Goal: Task Accomplishment & Management: Manage account settings

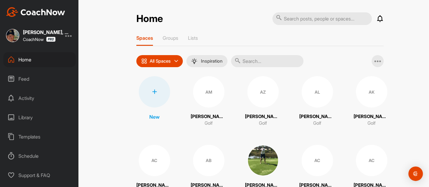
click at [29, 97] on div "Activity" at bounding box center [39, 98] width 72 height 15
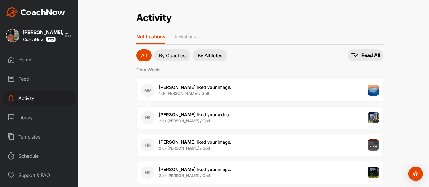
click at [116, 113] on div "Activity Activity Notifications Invitations All By Coaches By Athletes All noti…" at bounding box center [260, 93] width 338 height 187
click at [187, 38] on p "Invitations" at bounding box center [185, 36] width 21 height 6
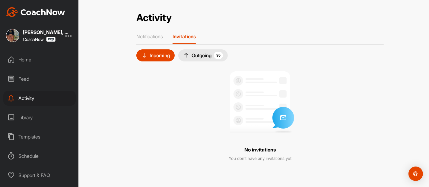
click at [200, 52] on div "Outgoing 95" at bounding box center [203, 55] width 40 height 7
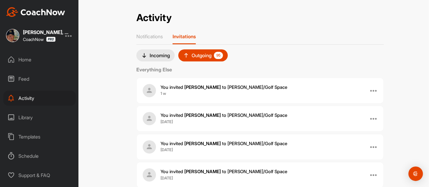
click at [119, 96] on div "Activity Activity Notifications Invitations Incoming Outgoing 95 Everything Els…" at bounding box center [260, 93] width 338 height 187
click at [371, 91] on div at bounding box center [373, 90] width 7 height 7
click at [357, 104] on div "Resend" at bounding box center [363, 105] width 28 height 19
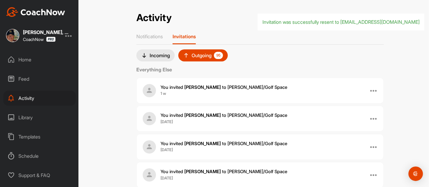
click at [393, 88] on div "Activity Activity Notifications Invitations Incoming Outgoing 95 Everything Els…" at bounding box center [260, 93] width 338 height 187
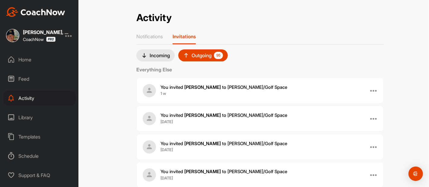
click at [29, 59] on div "Home" at bounding box center [39, 59] width 72 height 15
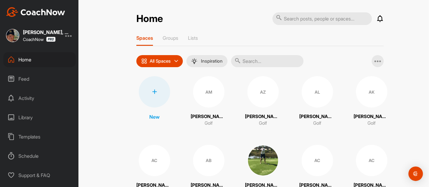
click at [248, 62] on input "text" at bounding box center [267, 61] width 72 height 12
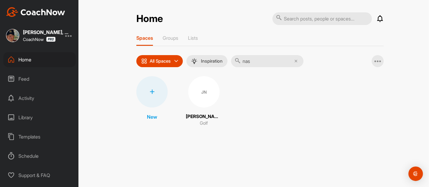
type input "nas"
click at [203, 93] on div "JN" at bounding box center [203, 91] width 31 height 31
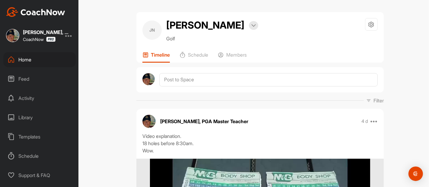
click at [231, 54] on p "Members" at bounding box center [236, 55] width 21 height 6
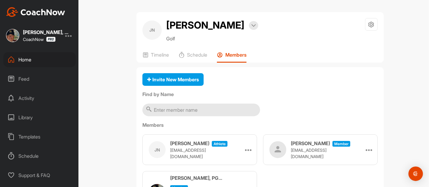
click at [116, 92] on div "JN [PERSON_NAME] Bookings Golf Space Settings Your Notifications Timeline Sched…" at bounding box center [260, 93] width 338 height 187
click at [157, 55] on p "Timeline" at bounding box center [160, 55] width 18 height 6
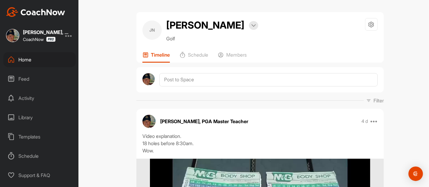
click at [125, 71] on div "JN [PERSON_NAME] Bookings Golf Space Settings Your Notifications Timeline Sched…" at bounding box center [260, 93] width 338 height 187
